Goal: Information Seeking & Learning: Learn about a topic

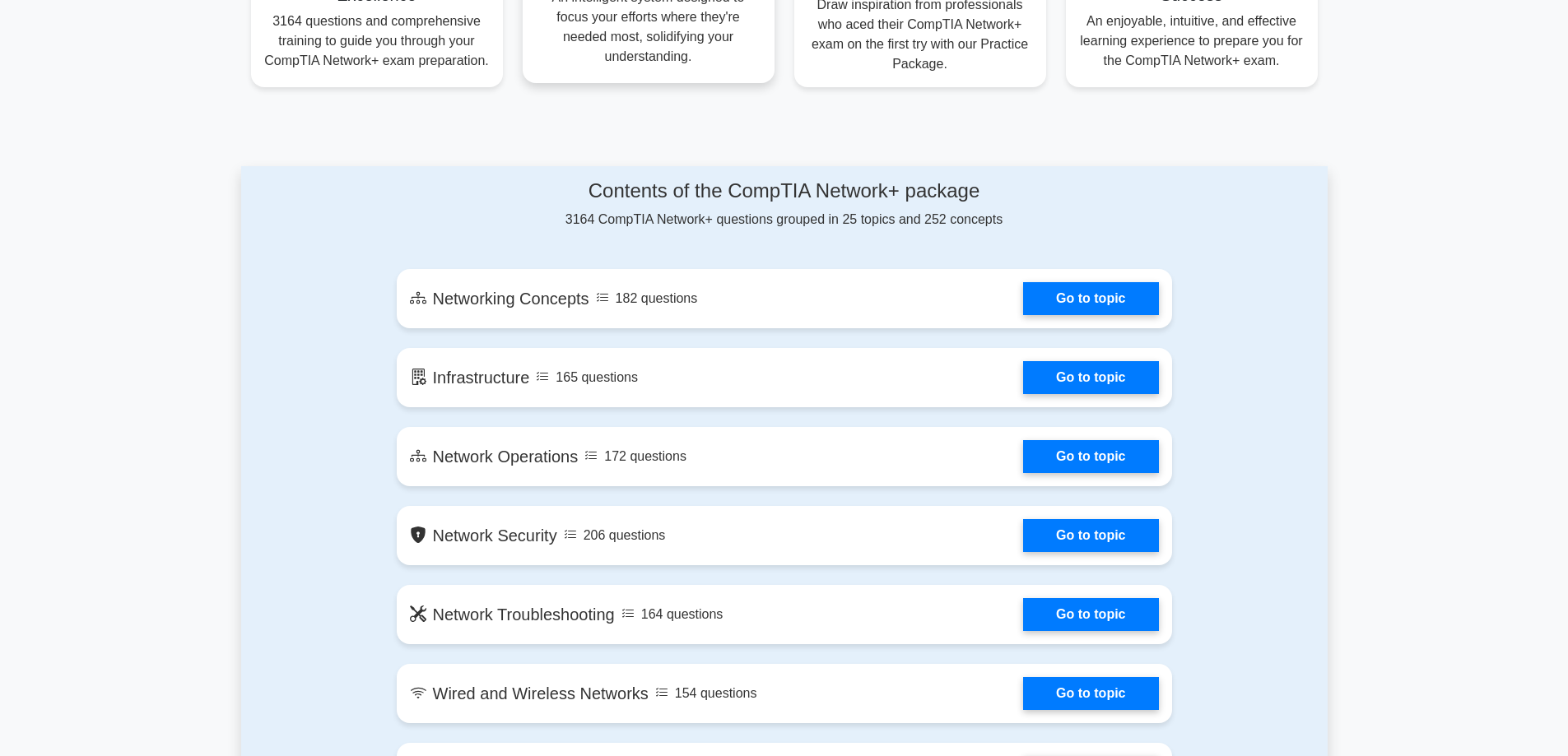
scroll to position [741, 0]
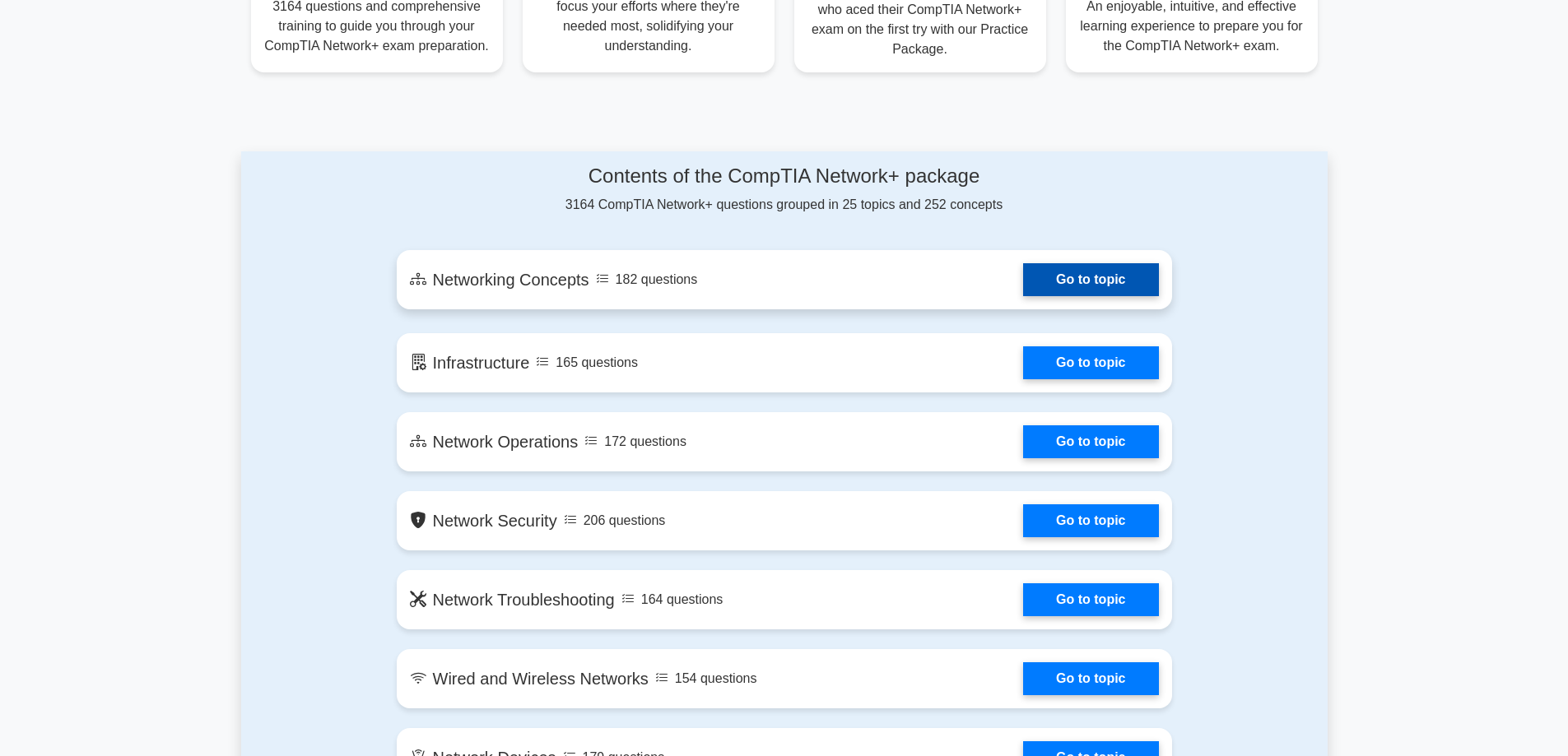
click at [1078, 285] on link "Go to topic" at bounding box center [1090, 279] width 135 height 33
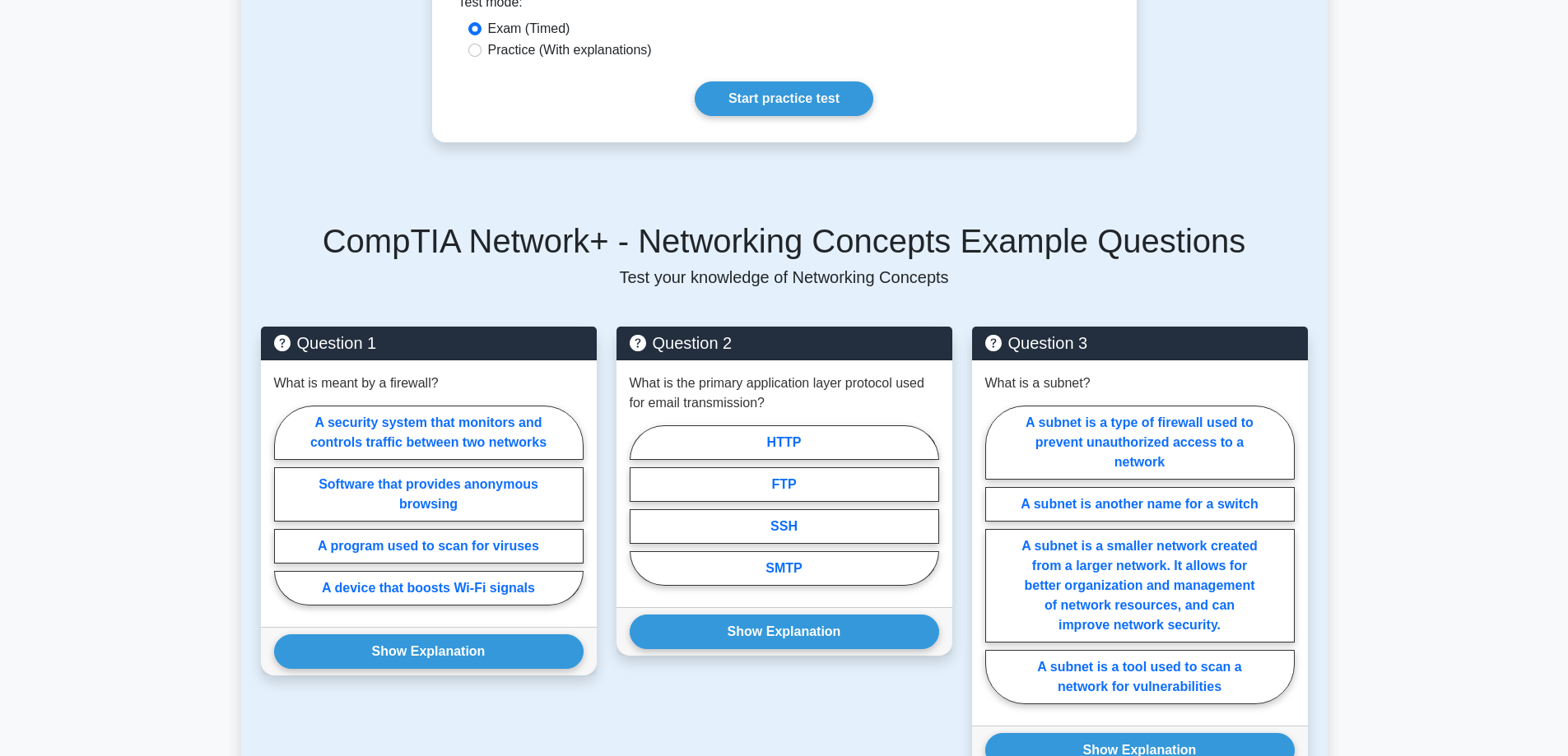
scroll to position [658, 0]
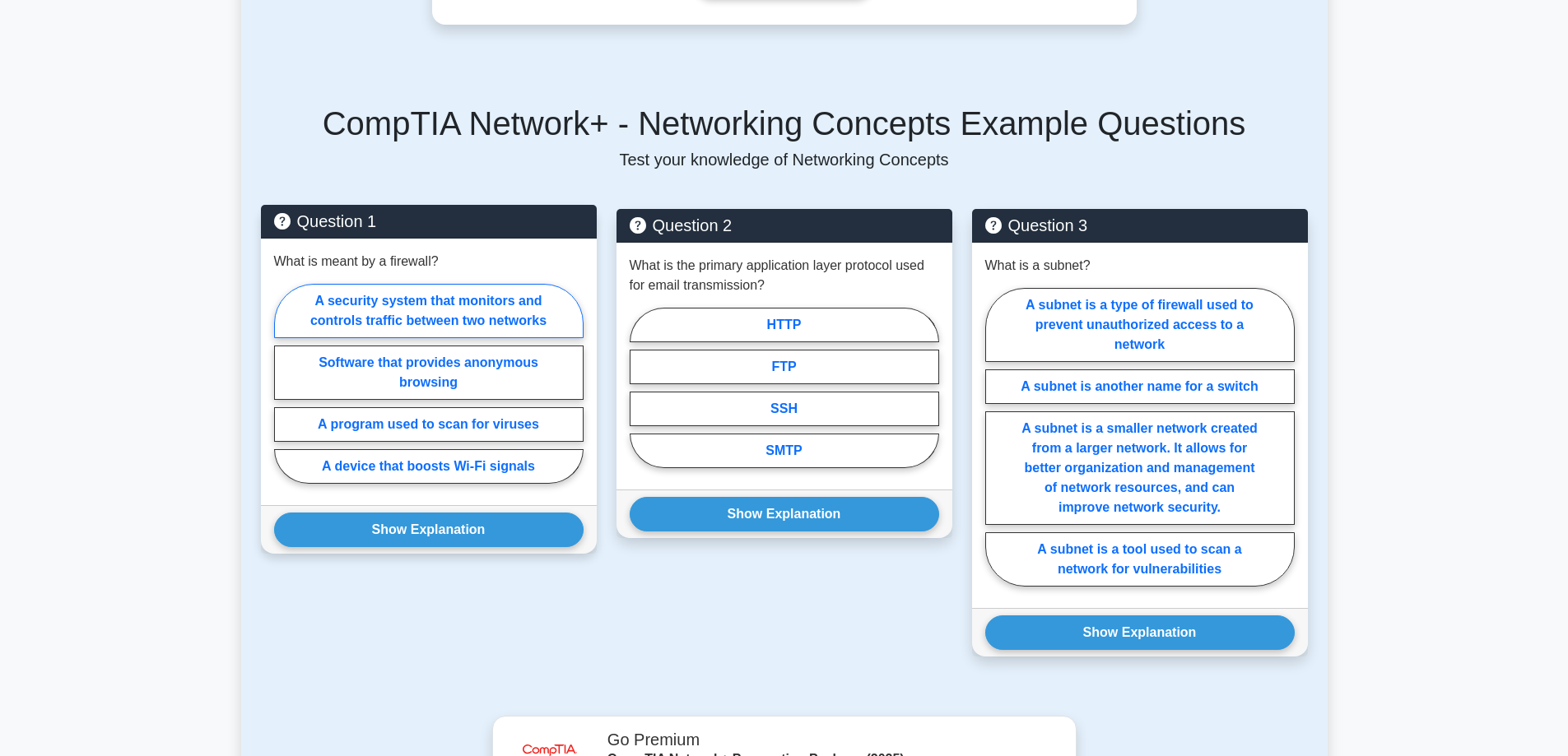
click at [451, 296] on label "A security system that monitors and controls traffic between two networks" at bounding box center [429, 311] width 309 height 54
click at [285, 383] on input "A security system that monitors and controls traffic between two networks" at bounding box center [279, 389] width 11 height 11
radio input "true"
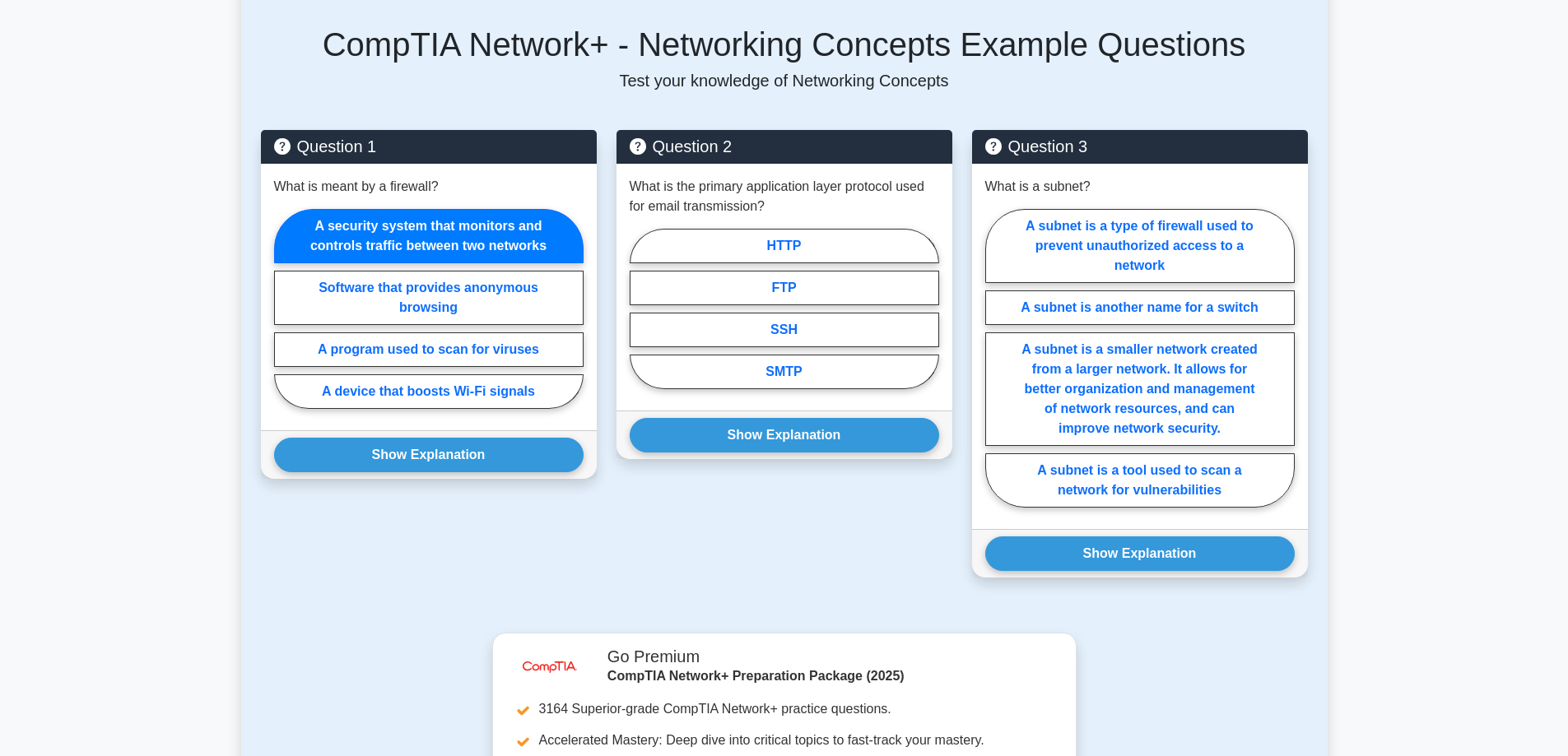
scroll to position [678, 0]
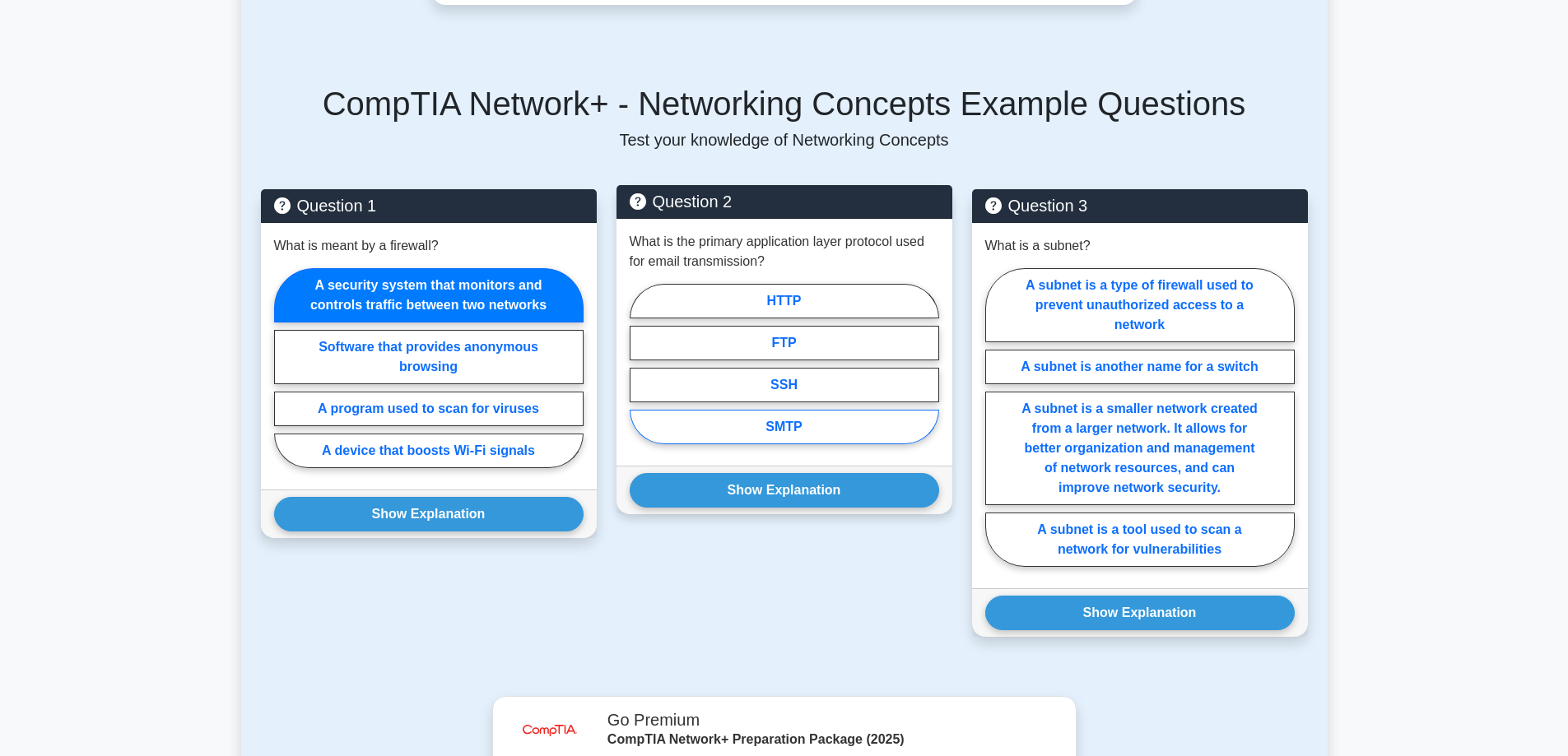
click at [812, 410] on label "SMTP" at bounding box center [784, 427] width 309 height 34
click at [640, 374] on input "SMTP" at bounding box center [635, 369] width 11 height 11
radio input "true"
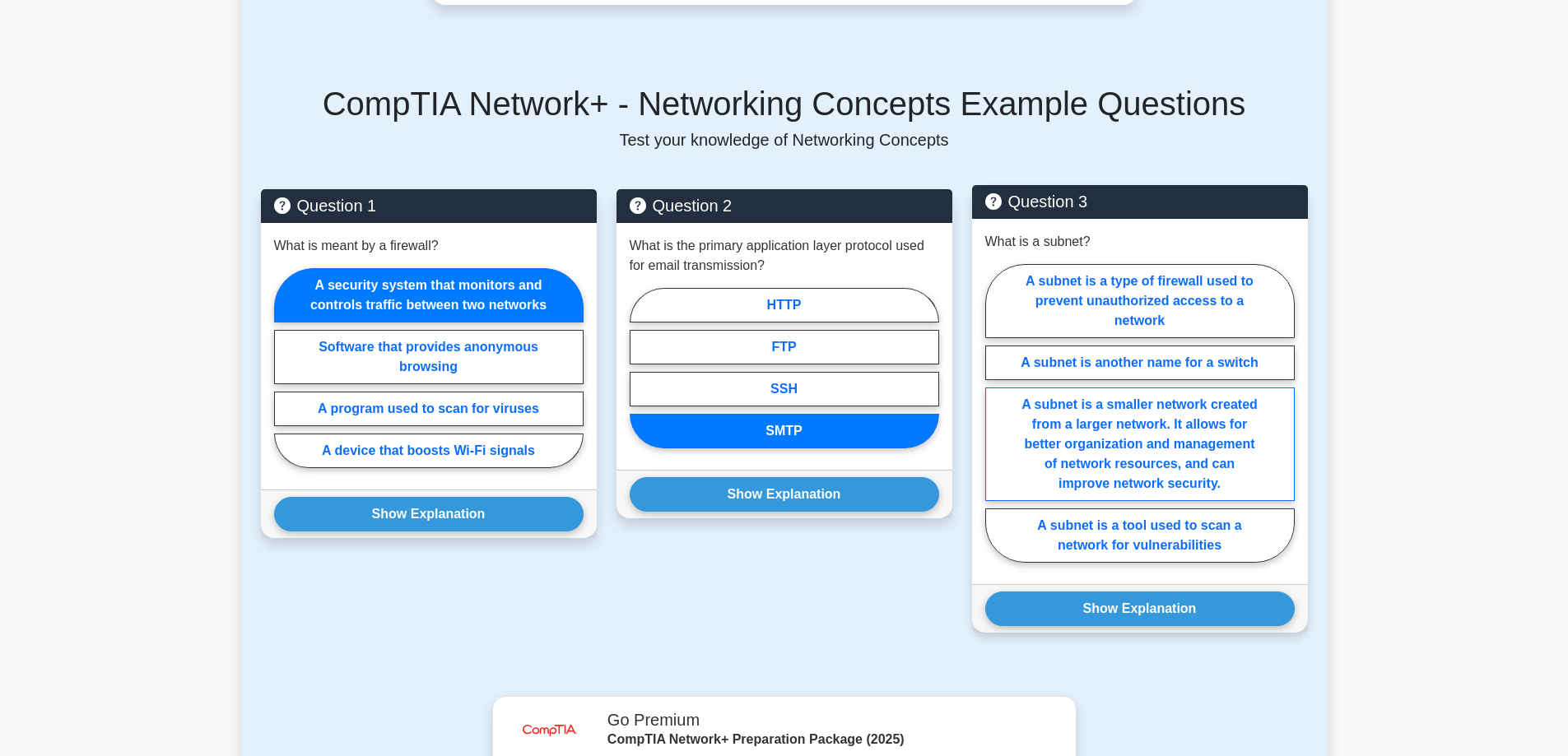
click at [1146, 422] on label "A subnet is a smaller network created from a larger network. It allows for bett…" at bounding box center [1140, 445] width 309 height 114
click at [996, 422] on input "A subnet is a smaller network created from a larger network. It allows for bett…" at bounding box center [991, 419] width 11 height 11
radio input "true"
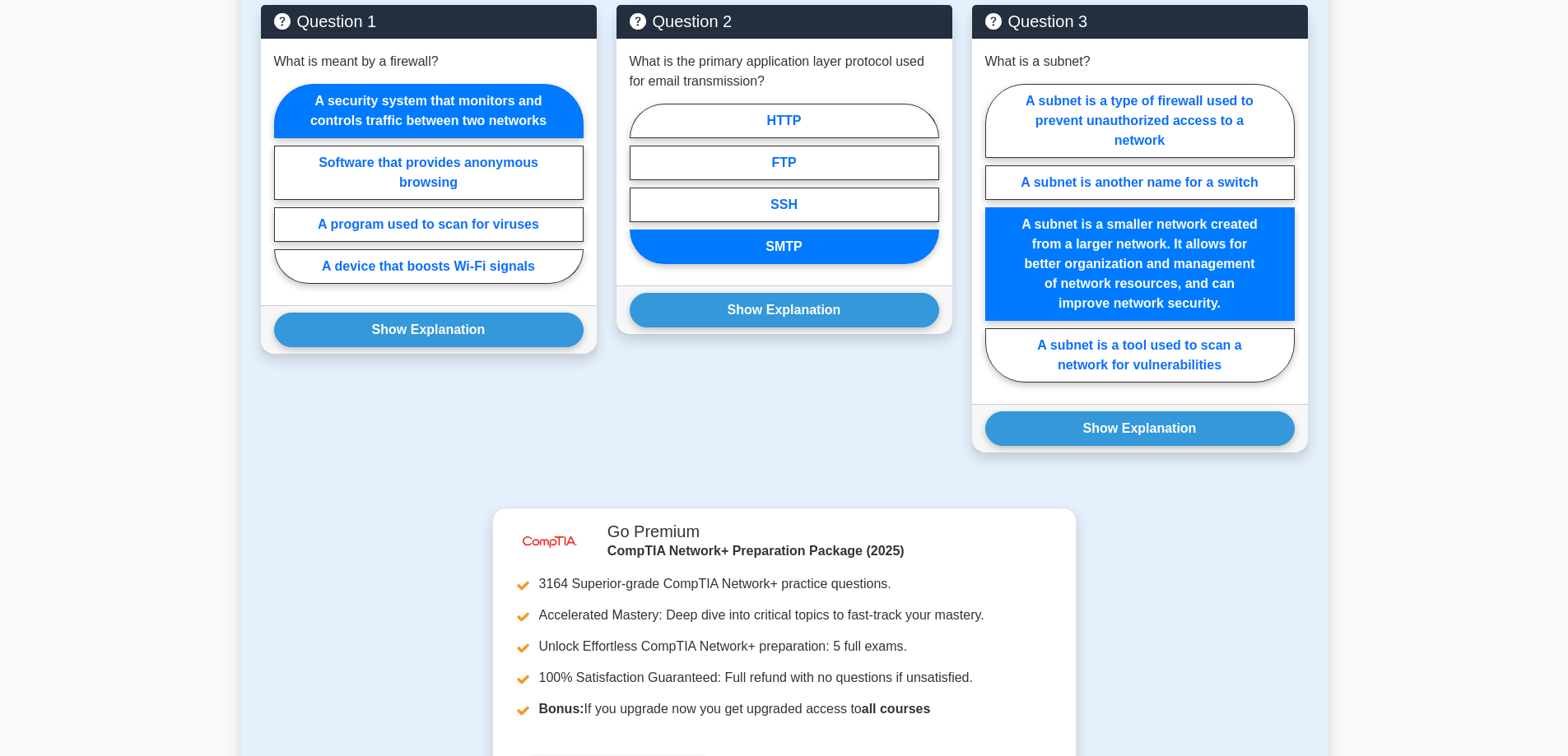
scroll to position [1172, 0]
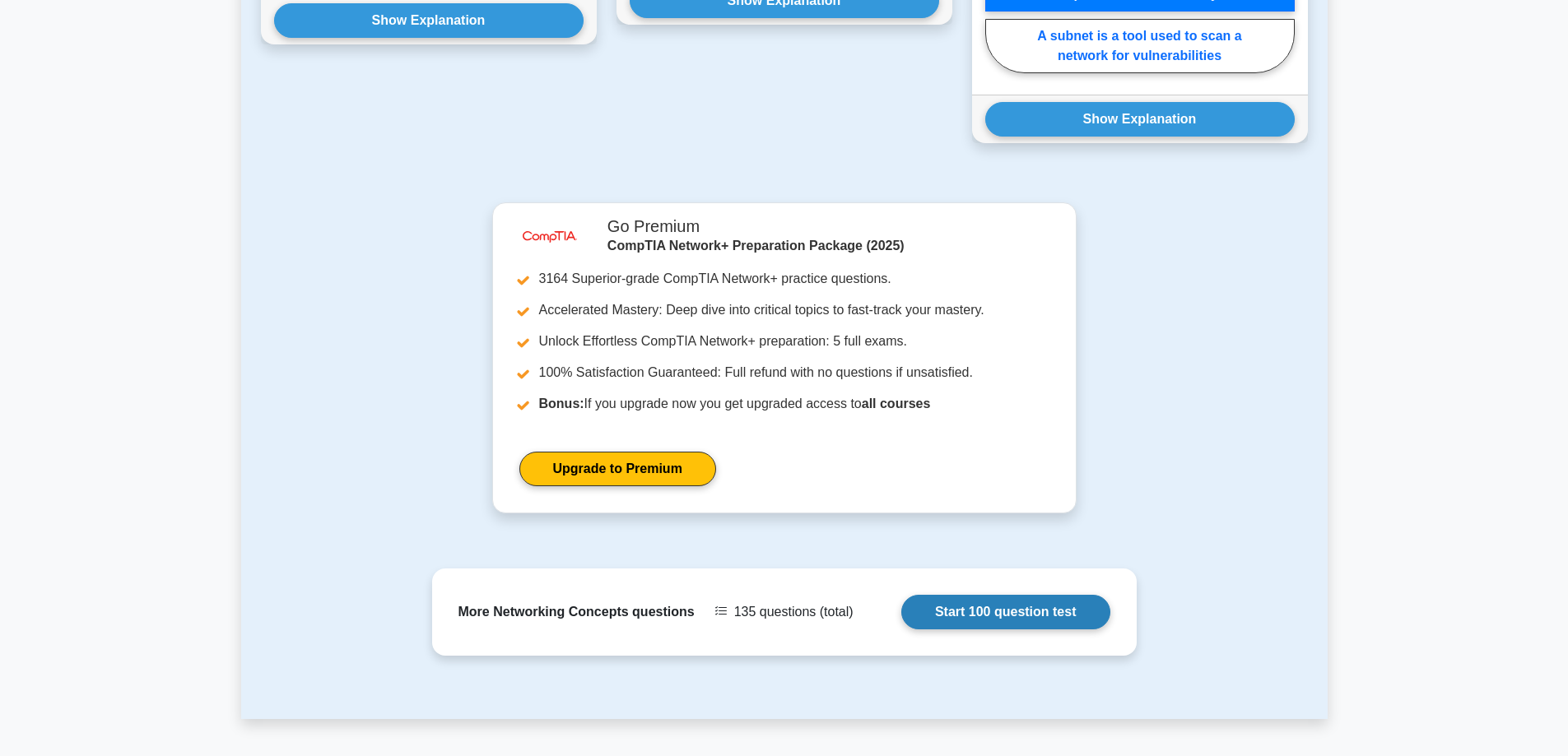
click at [1006, 603] on link "Start 100 question test" at bounding box center [1006, 612] width 209 height 34
